Goal: Task Accomplishment & Management: Use online tool/utility

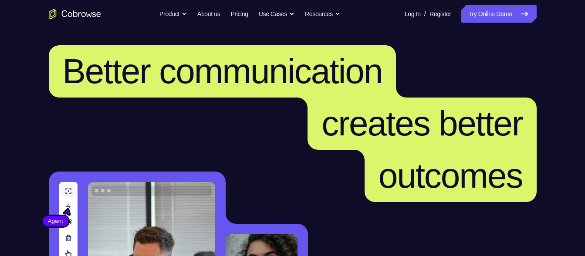
click at [508, 17] on link "Try Online Demo" at bounding box center [499, 13] width 75 height 17
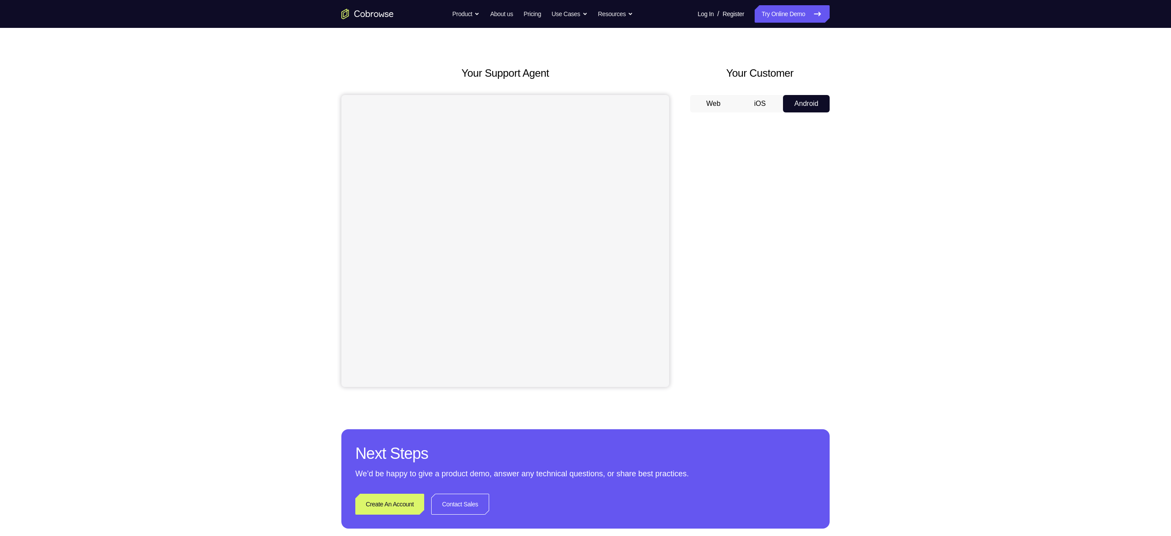
scroll to position [25, 0]
